Goal: Task Accomplishment & Management: Use online tool/utility

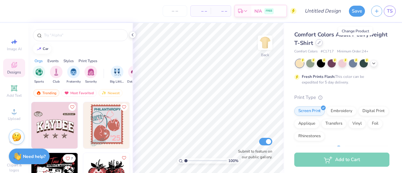
click at [320, 42] on icon at bounding box center [318, 42] width 3 height 3
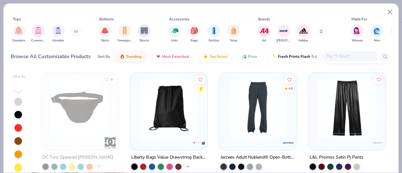
click at [350, 58] on input "text" at bounding box center [349, 56] width 48 height 7
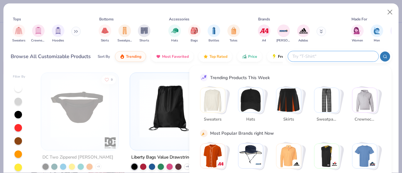
paste input "G640L"
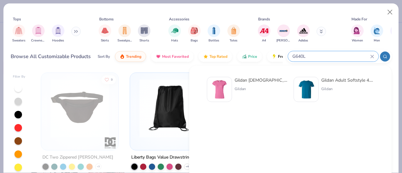
type input "G640L"
click at [269, 79] on div "Gildan [DEMOGRAPHIC_DATA]' Softstyle® Fitted T-Shirt" at bounding box center [260, 80] width 53 height 7
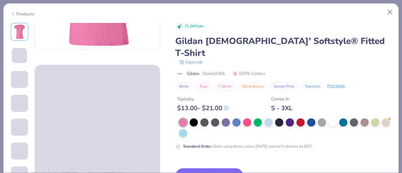
scroll to position [99, 0]
click at [216, 168] on button "Switch to This" at bounding box center [209, 176] width 68 height 16
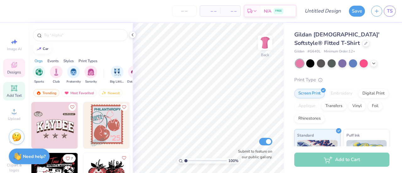
click at [15, 93] on span "Add Text" at bounding box center [14, 95] width 15 height 5
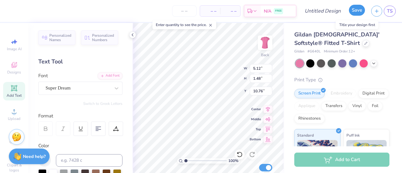
click at [358, 12] on button "Save" at bounding box center [357, 10] width 16 height 11
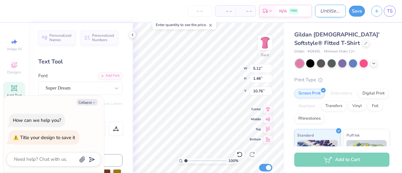
type textarea "x"
click at [319, 14] on input "Design Title" at bounding box center [330, 11] width 31 height 13
type input "t"
type textarea "x"
type input "te"
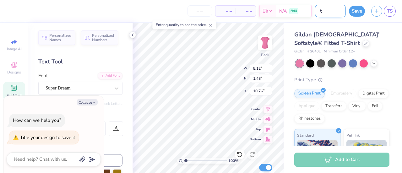
type textarea "x"
type input "tes"
type textarea "x"
type input "test"
type textarea "x"
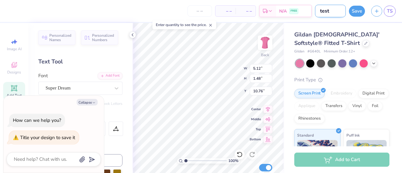
type input "test1"
type textarea "x"
type input "test14"
type textarea "x"
type input "test1"
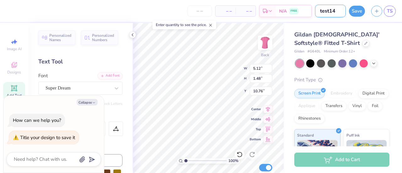
type textarea "x"
type input "test13"
type textarea "x"
type input "test13"
click at [358, 8] on button "Save" at bounding box center [357, 10] width 16 height 11
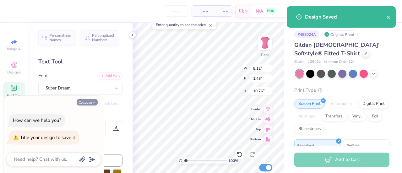
click at [92, 103] on icon "button" at bounding box center [94, 103] width 4 height 4
type textarea "x"
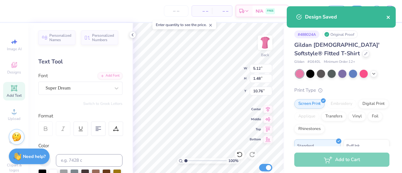
click at [388, 17] on icon "close" at bounding box center [388, 17] width 4 height 5
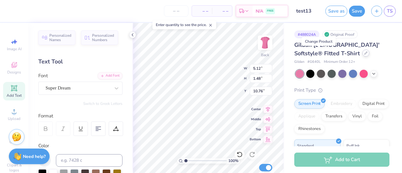
click at [364, 53] on icon at bounding box center [365, 52] width 3 height 3
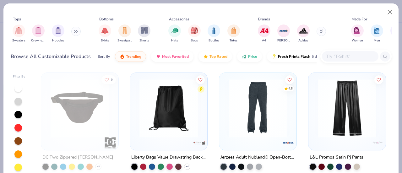
paste input "G185"
click at [342, 56] on input "text" at bounding box center [349, 56] width 48 height 7
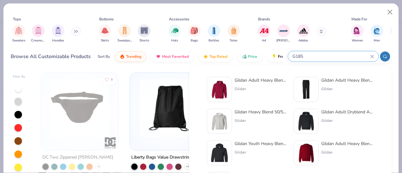
type input "G185"
click at [259, 80] on div "Gildan Adult Heavy Blend 8 Oz. 50/50 Hooded Sweatshirt" at bounding box center [260, 80] width 53 height 7
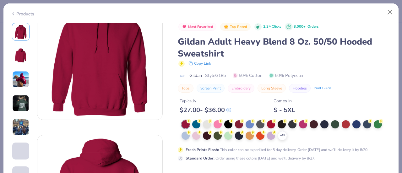
scroll to position [30, 0]
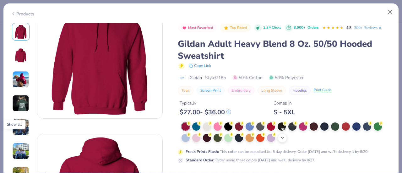
click at [282, 138] on polyline at bounding box center [282, 137] width 3 height 1
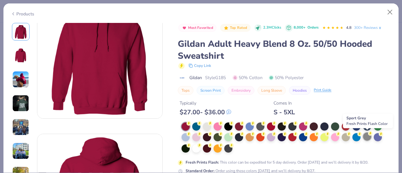
click at [365, 136] on div at bounding box center [367, 136] width 8 height 8
